Goal: Task Accomplishment & Management: Complete application form

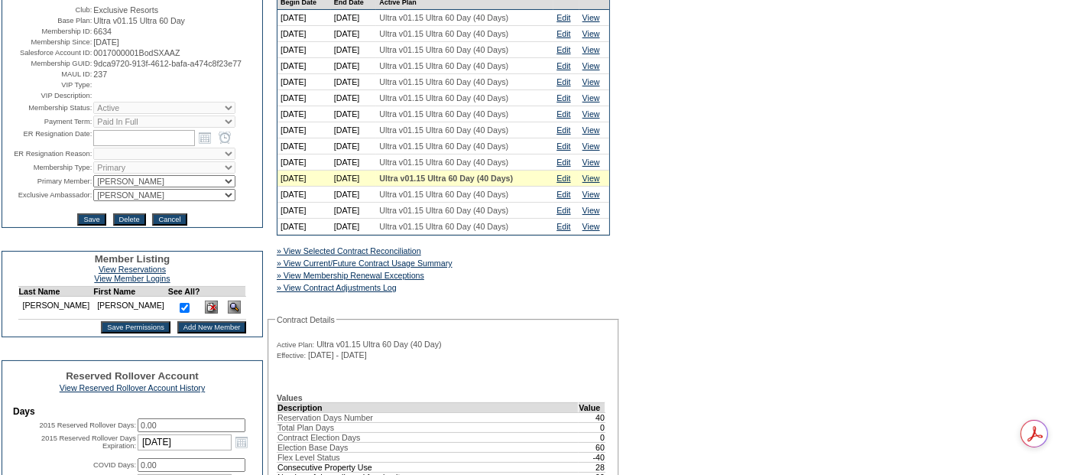
scroll to position [255, 0]
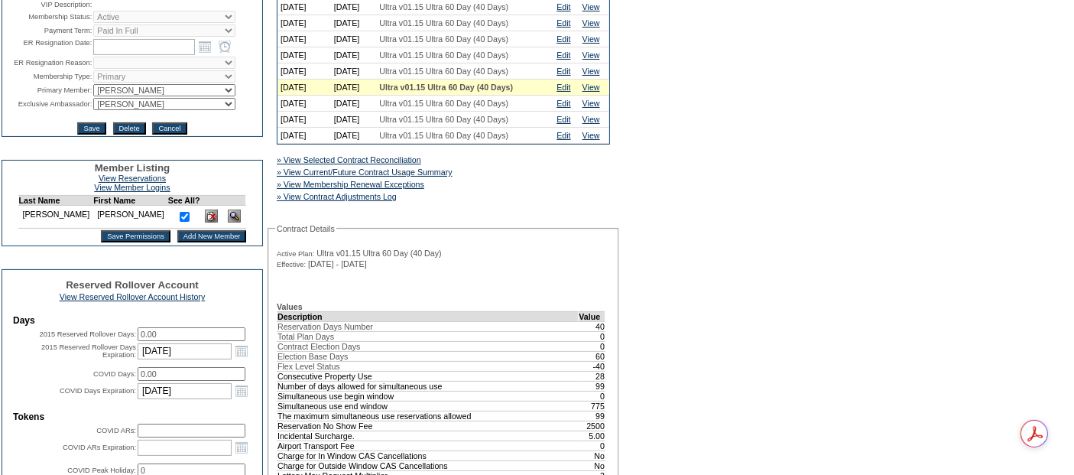
click at [187, 242] on input "Add New Member" at bounding box center [212, 236] width 70 height 12
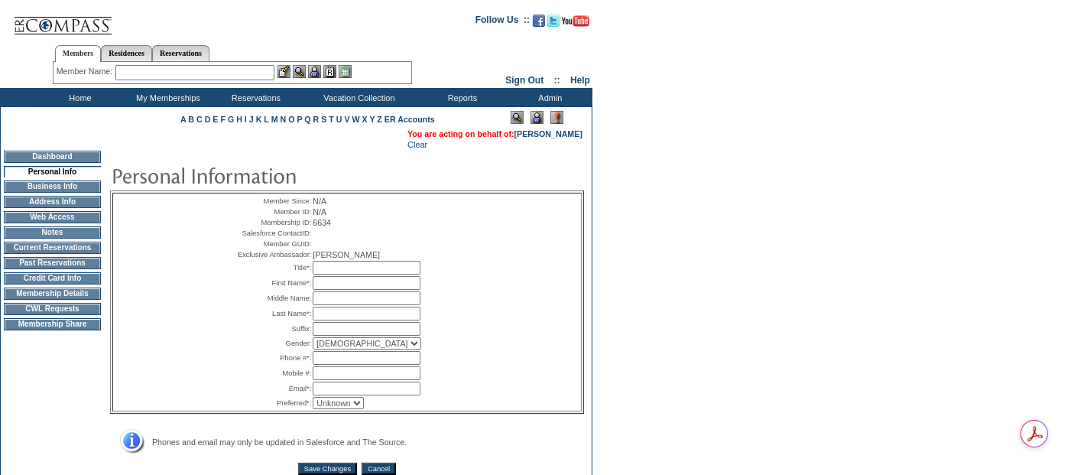
click at [405, 274] on input "text" at bounding box center [367, 268] width 108 height 14
type input "Ms."
click at [331, 290] on input "text" at bounding box center [367, 283] width 108 height 14
type input "[PERSON_NAME]"
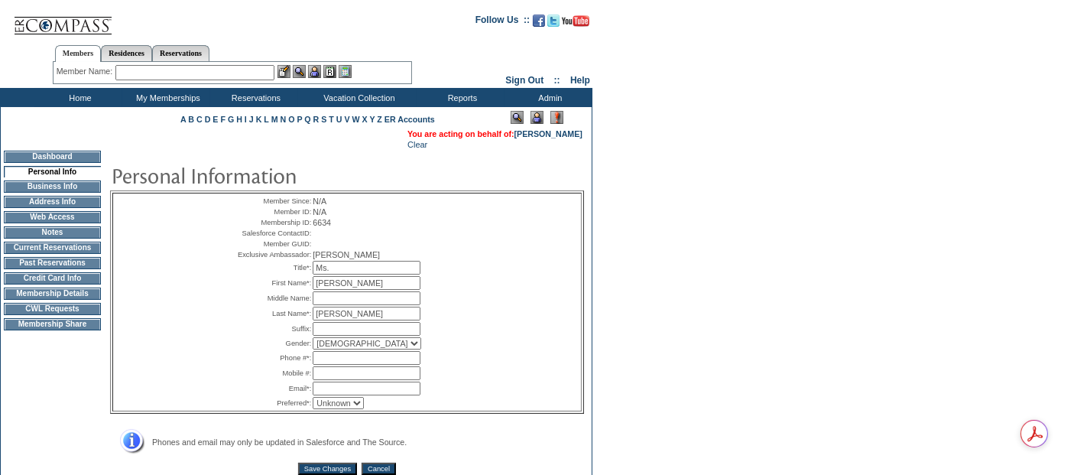
click at [352, 349] on select "[DEMOGRAPHIC_DATA] [DEMOGRAPHIC_DATA]" at bounding box center [367, 343] width 109 height 12
select select "F"
click at [313, 349] on select "[DEMOGRAPHIC_DATA] [DEMOGRAPHIC_DATA]" at bounding box center [367, 343] width 109 height 12
click at [352, 365] on input "text" at bounding box center [367, 358] width 108 height 14
paste input "[PHONE_NUMBER]"
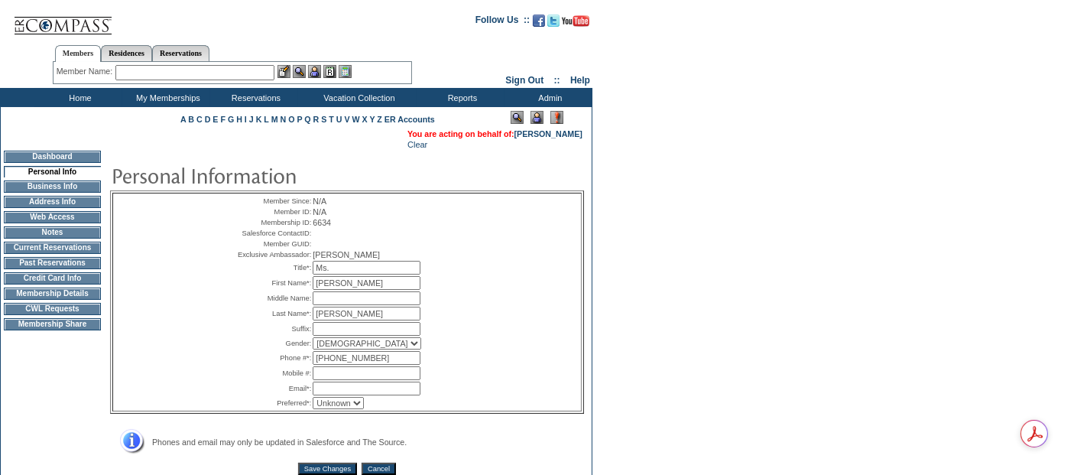
type input "[PHONE_NUMBER]"
click at [353, 380] on input "text" at bounding box center [367, 373] width 108 height 14
paste input "[PHONE_NUMBER]"
type input "[PHONE_NUMBER]"
click at [395, 395] on input "text" at bounding box center [367, 389] width 108 height 14
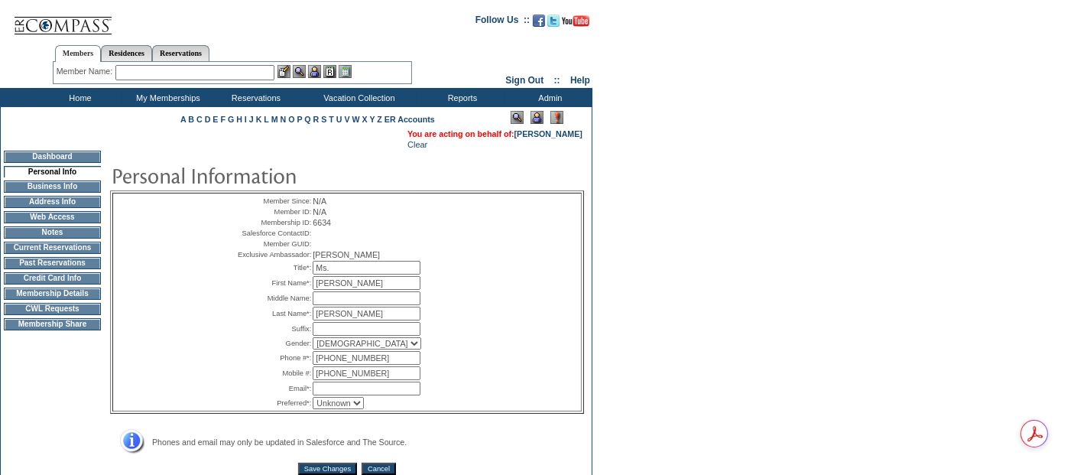
paste input "[PERSON_NAME][EMAIL_ADDRESS][DOMAIN_NAME]"
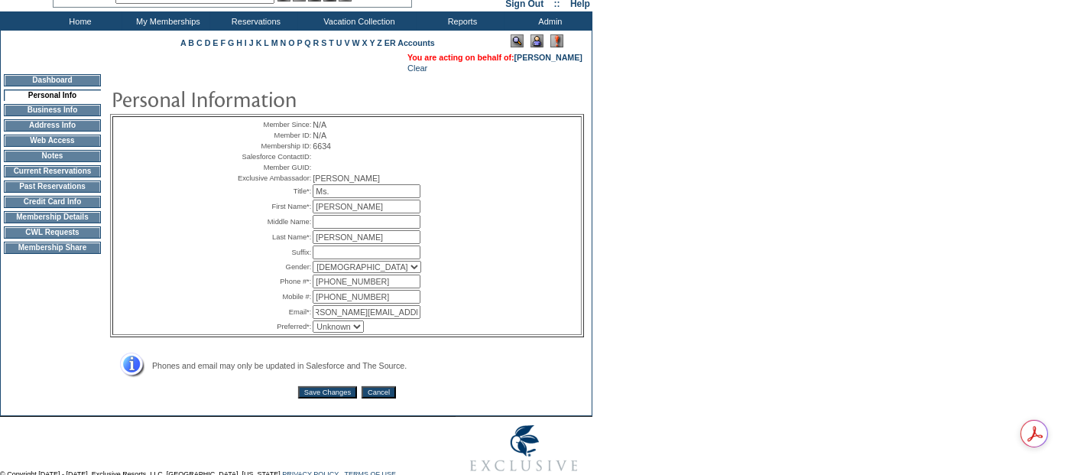
scroll to position [133, 0]
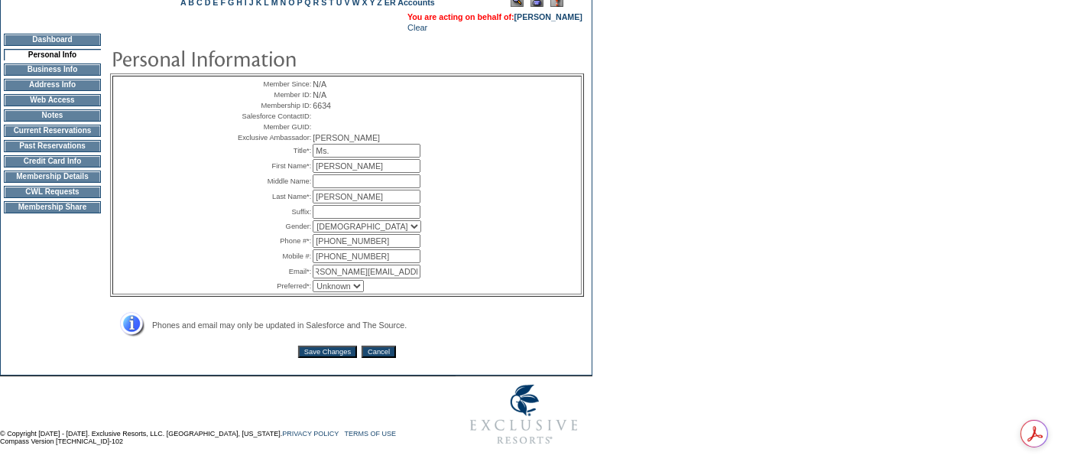
type input "[PERSON_NAME][EMAIL_ADDRESS][DOMAIN_NAME]"
click at [332, 352] on input "Save Changes" at bounding box center [327, 352] width 59 height 12
click at [213, 324] on span "Phones and email may only be updated in Salesforce and The Source." at bounding box center [279, 324] width 255 height 9
click at [314, 268] on input "[PERSON_NAME][EMAIL_ADDRESS][DOMAIN_NAME]" at bounding box center [367, 272] width 108 height 14
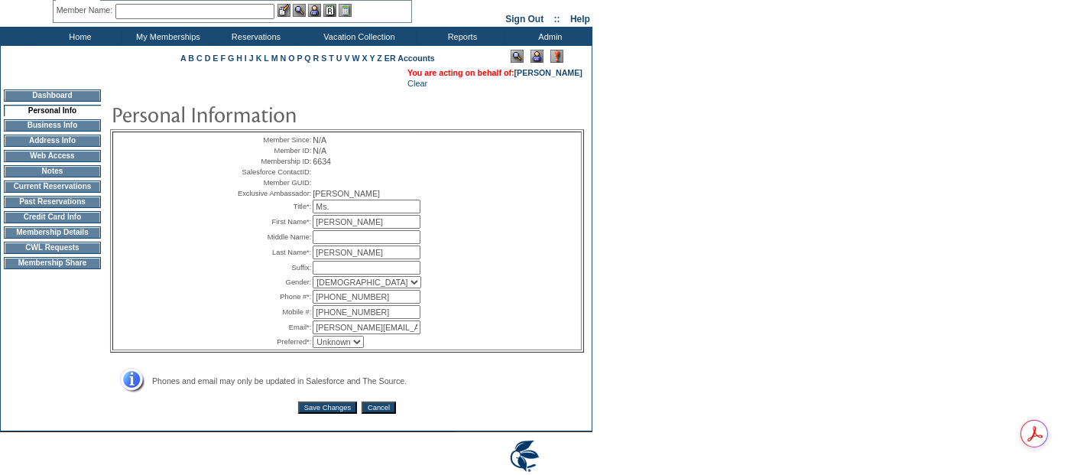
scroll to position [133, 0]
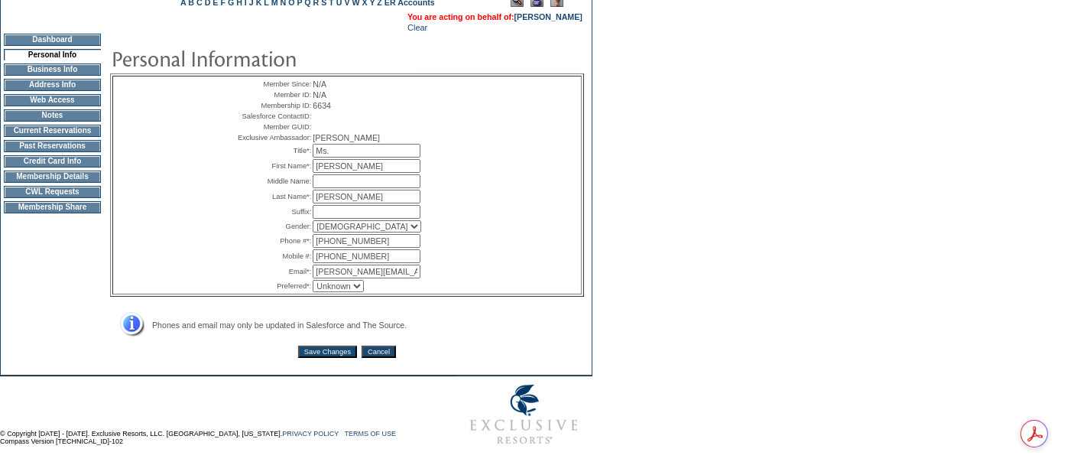
click at [455, 356] on p "Save Changes Cancel" at bounding box center [347, 352] width 474 height 12
click at [330, 350] on input "Save Changes" at bounding box center [327, 352] width 59 height 12
click at [397, 209] on input "text" at bounding box center [367, 212] width 108 height 14
click at [393, 187] on input "text" at bounding box center [367, 181] width 108 height 14
click at [389, 258] on input "[PHONE_NUMBER]" at bounding box center [367, 256] width 108 height 14
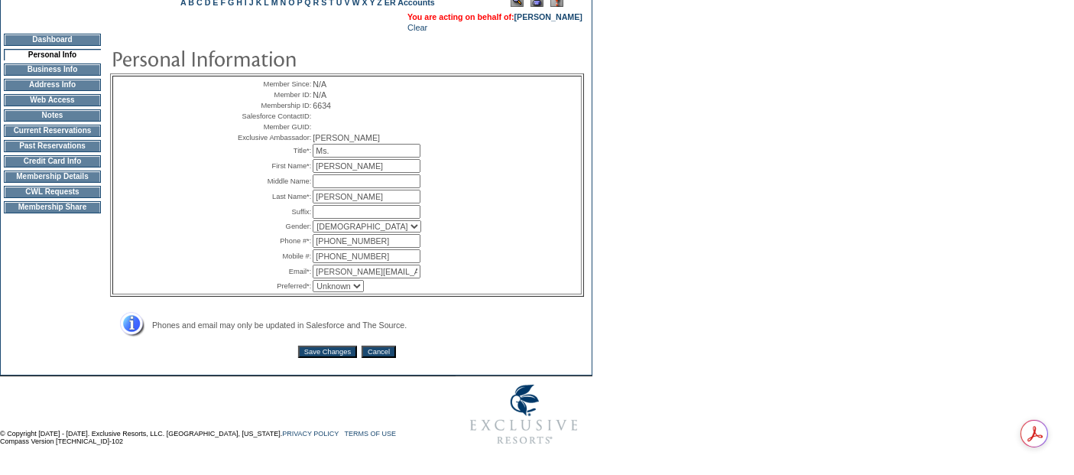
click at [325, 350] on input "Save Changes" at bounding box center [327, 352] width 59 height 12
